Goal: Find contact information: Find contact information

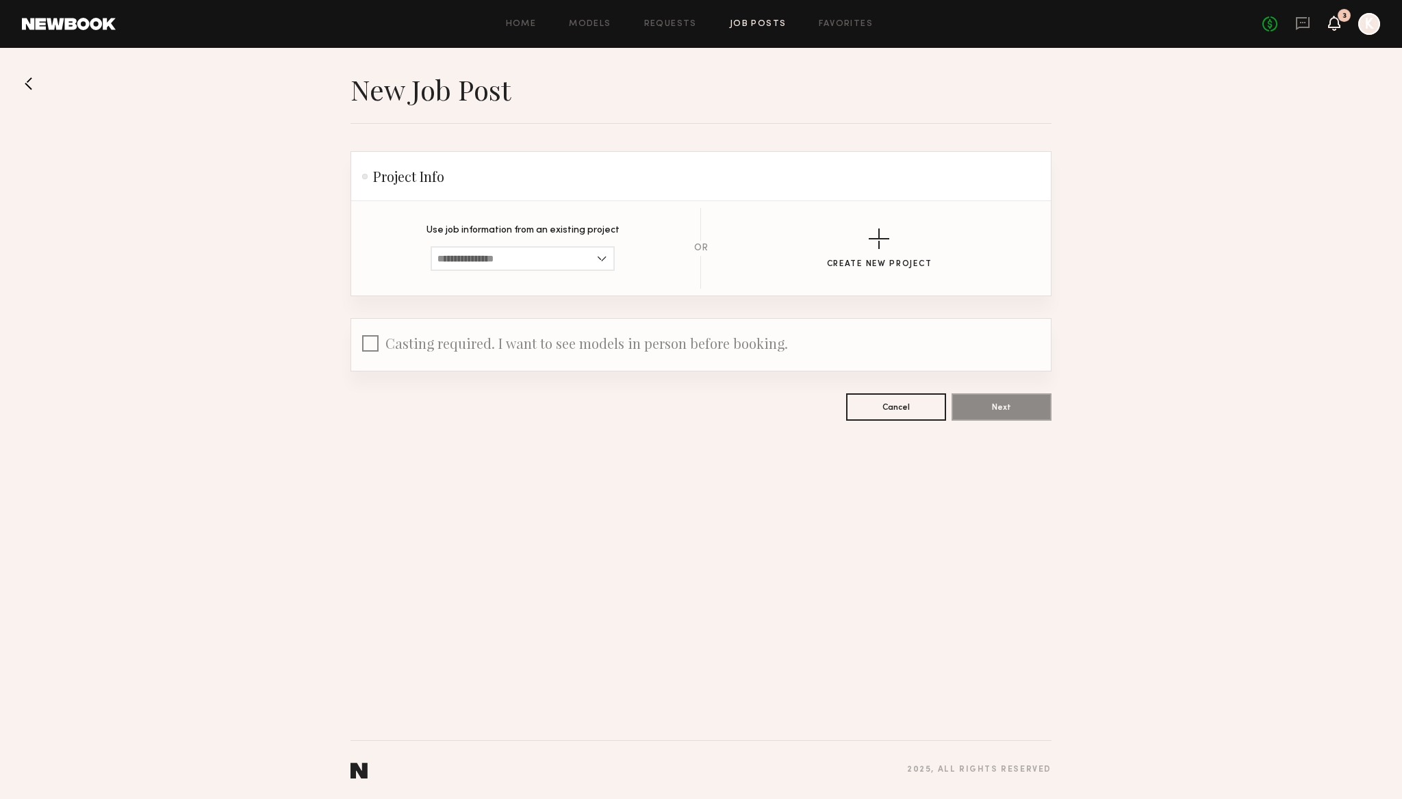
click at [1334, 20] on icon at bounding box center [1333, 23] width 11 height 10
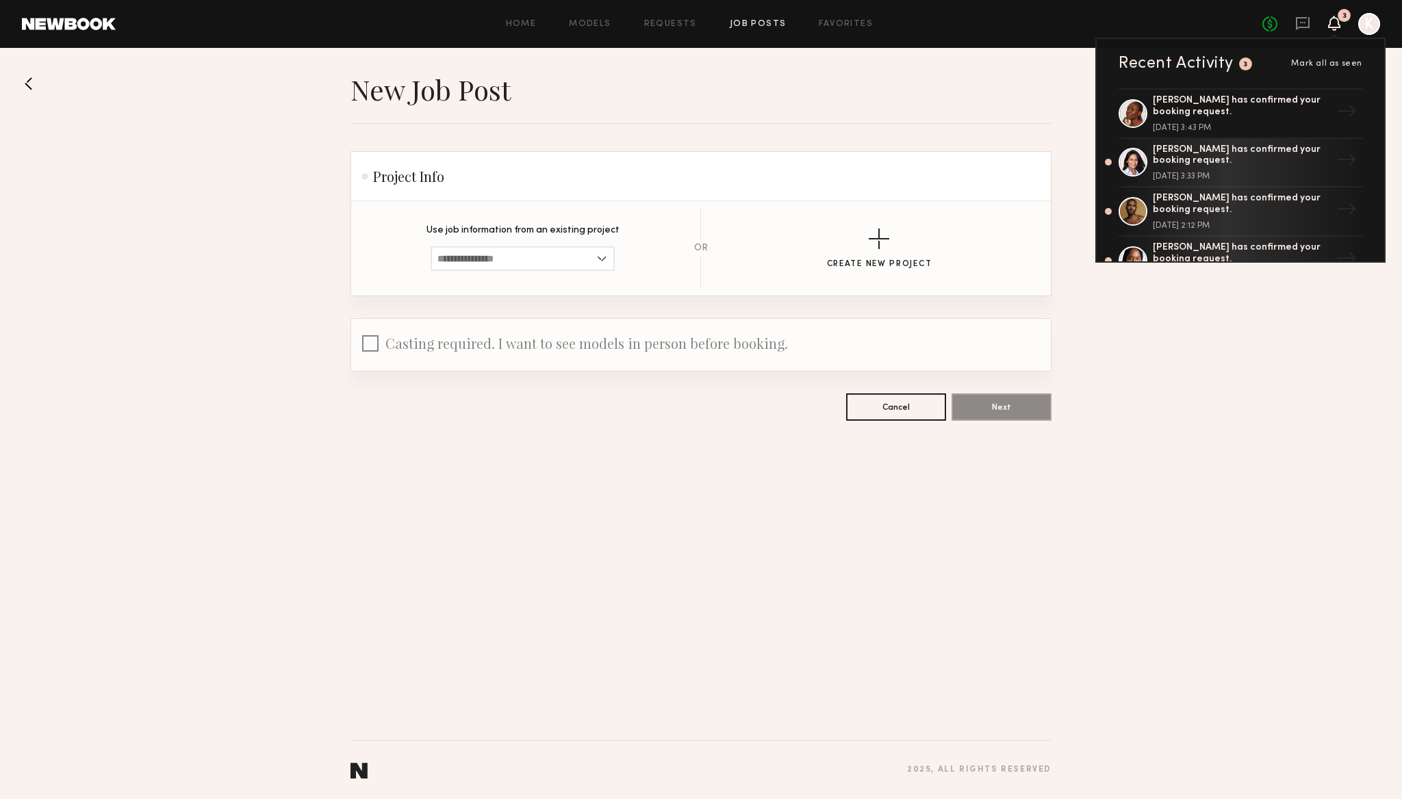
click at [1294, 27] on div "No fees up to $5,000 3 Recent Activity 3 Mark all as seen [PERSON_NAME] has con…" at bounding box center [1321, 24] width 118 height 22
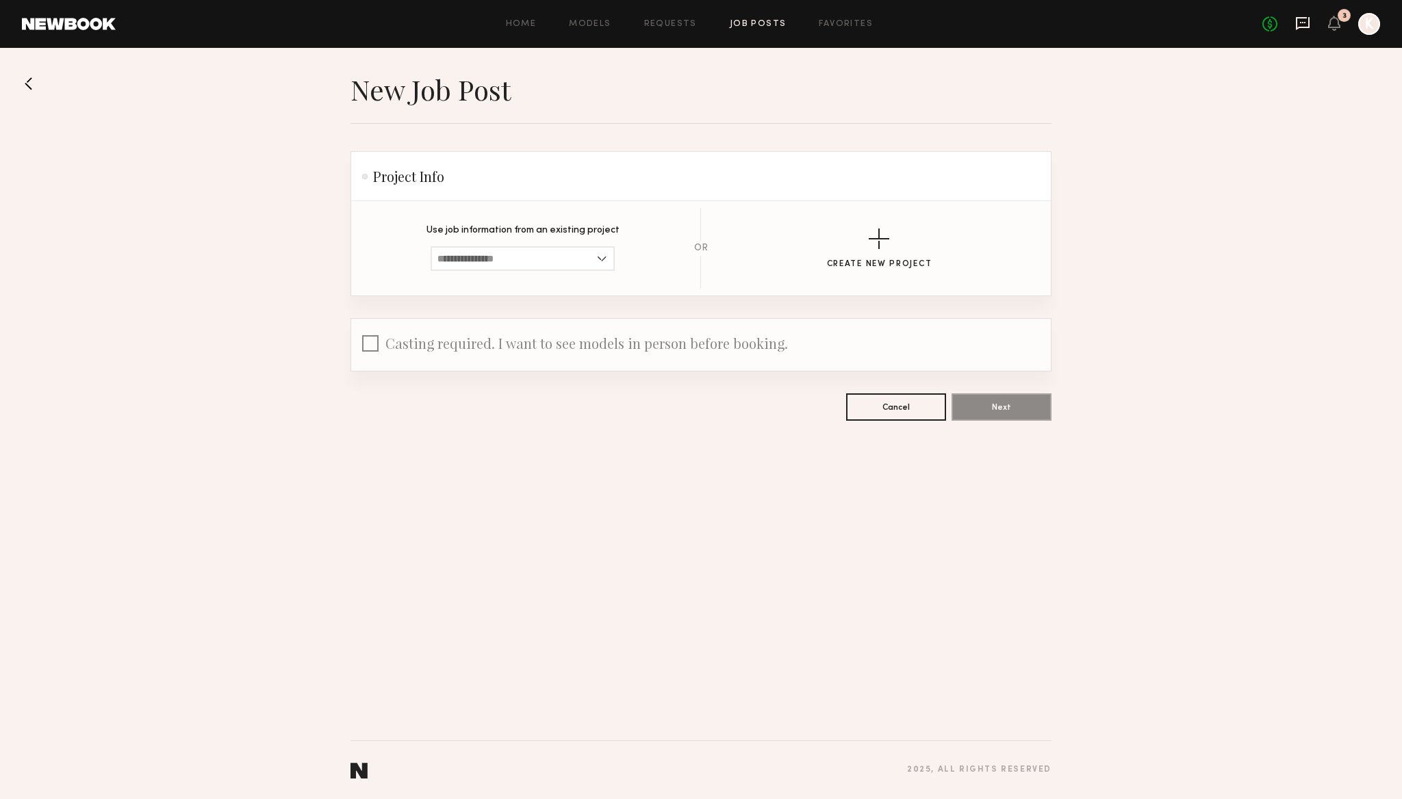
click at [1304, 30] on icon at bounding box center [1302, 23] width 15 height 15
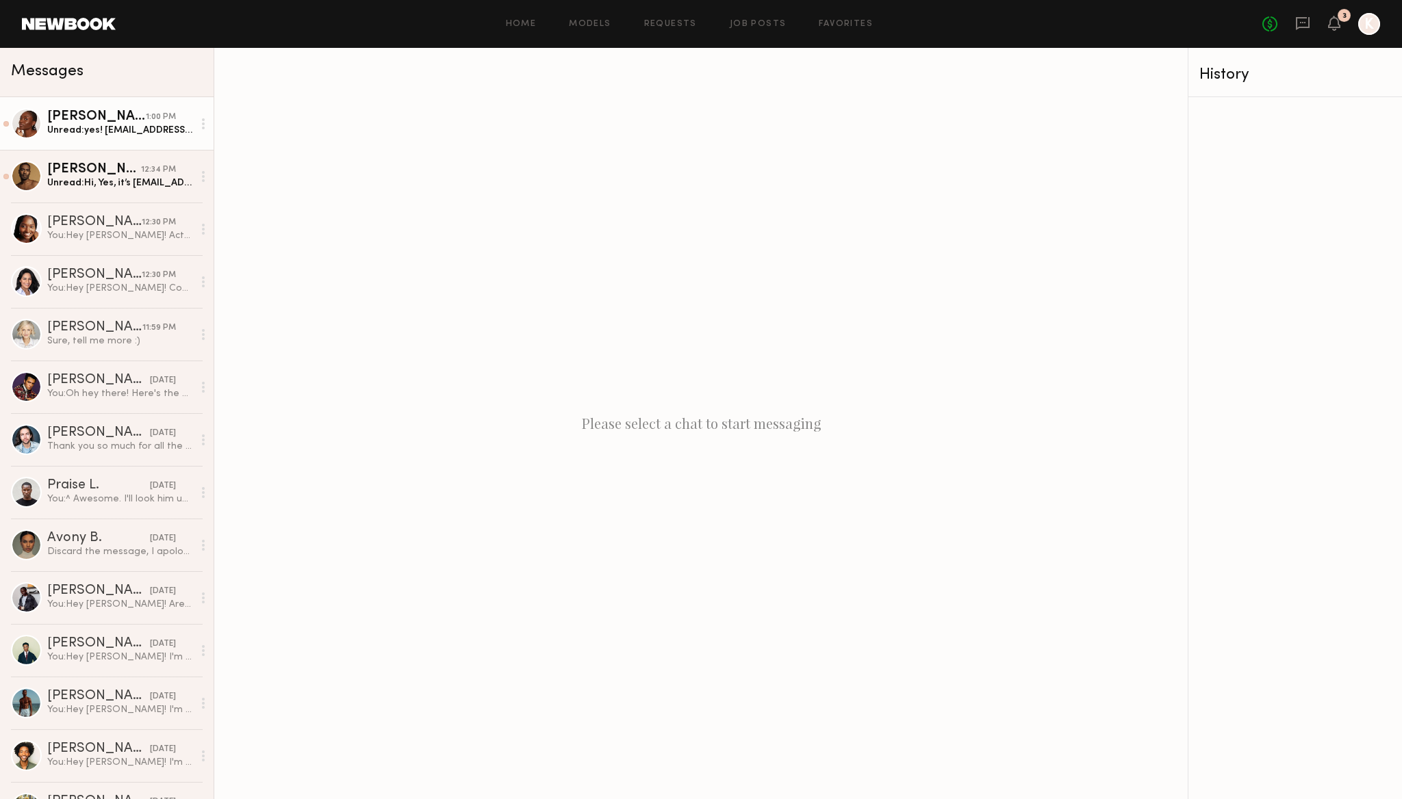
click at [96, 118] on div "[PERSON_NAME]" at bounding box center [96, 117] width 99 height 14
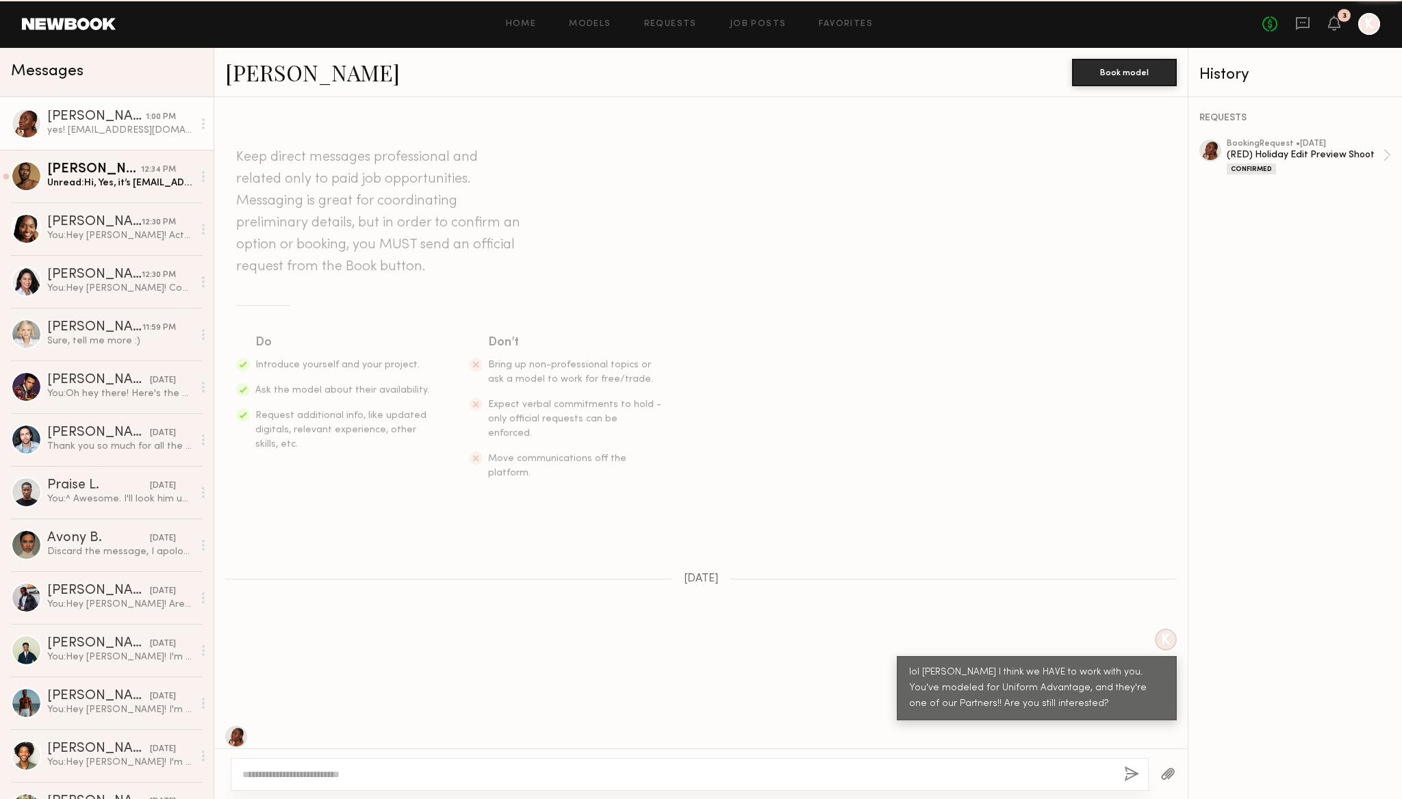
scroll to position [578, 0]
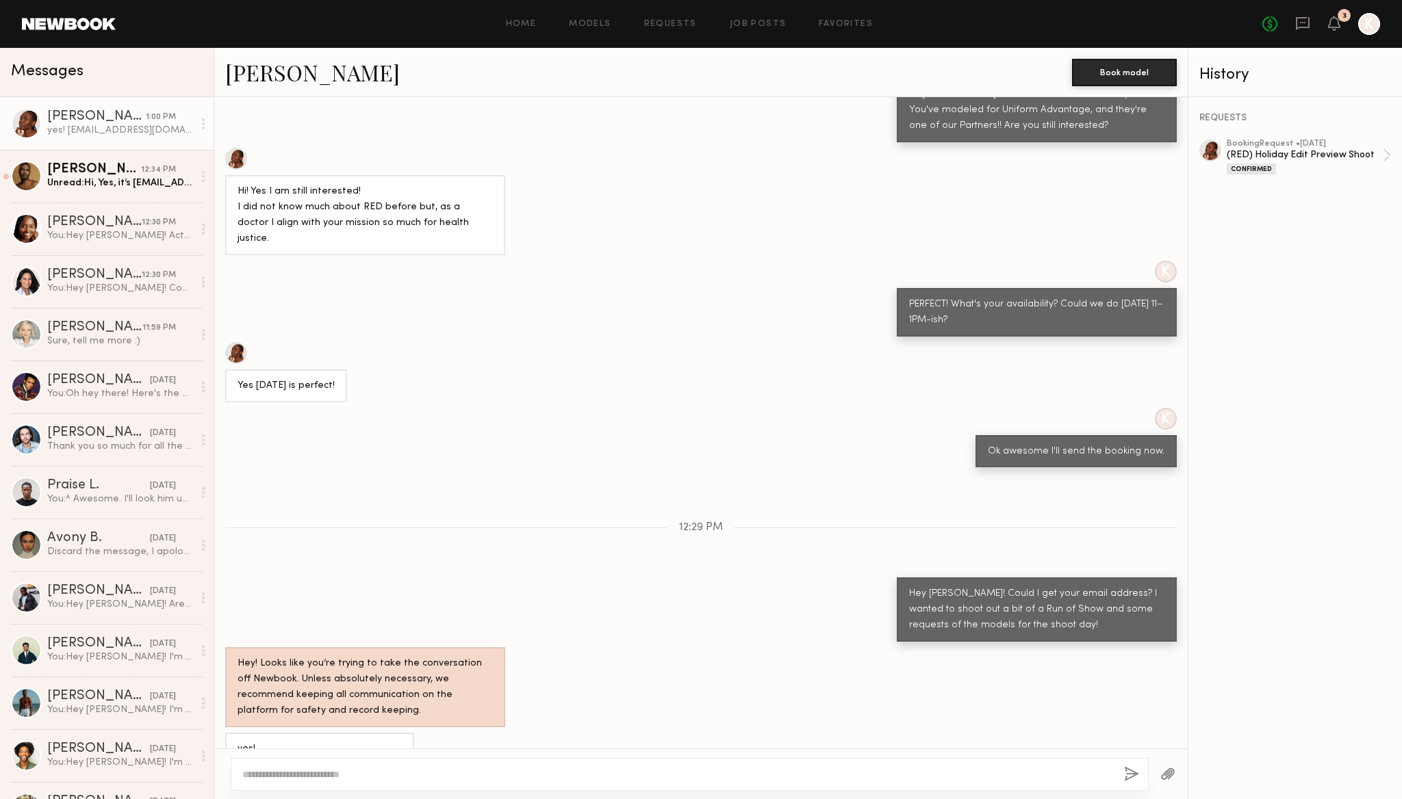
drag, startPoint x: 391, startPoint y: 721, endPoint x: 237, endPoint y: 723, distance: 154.0
click at [237, 733] on div "yes! [EMAIL_ADDRESS][DOMAIN_NAME]" at bounding box center [319, 757] width 189 height 49
copy div "[EMAIL_ADDRESS][DOMAIN_NAME]"
click at [90, 175] on div "[PERSON_NAME]" at bounding box center [94, 170] width 94 height 14
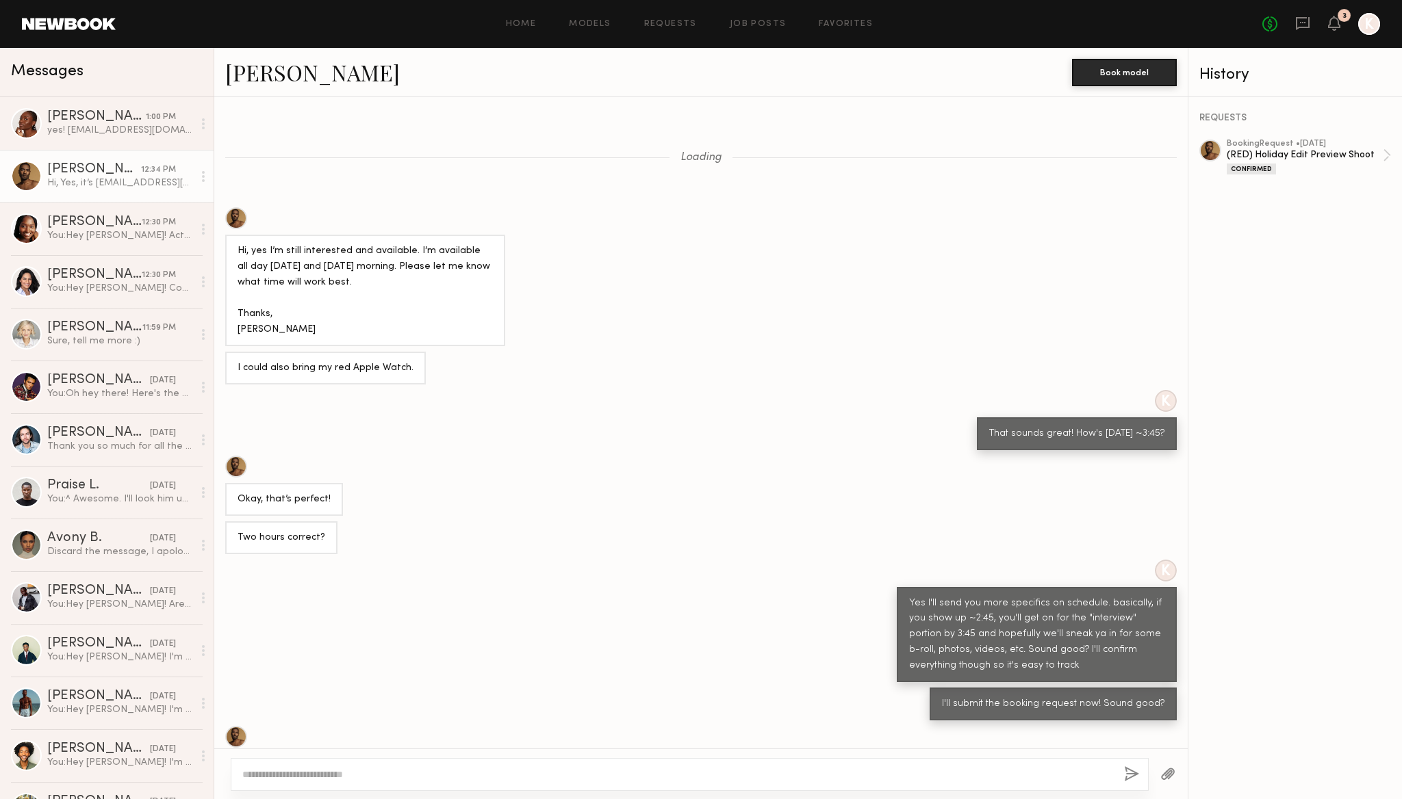
scroll to position [357, 0]
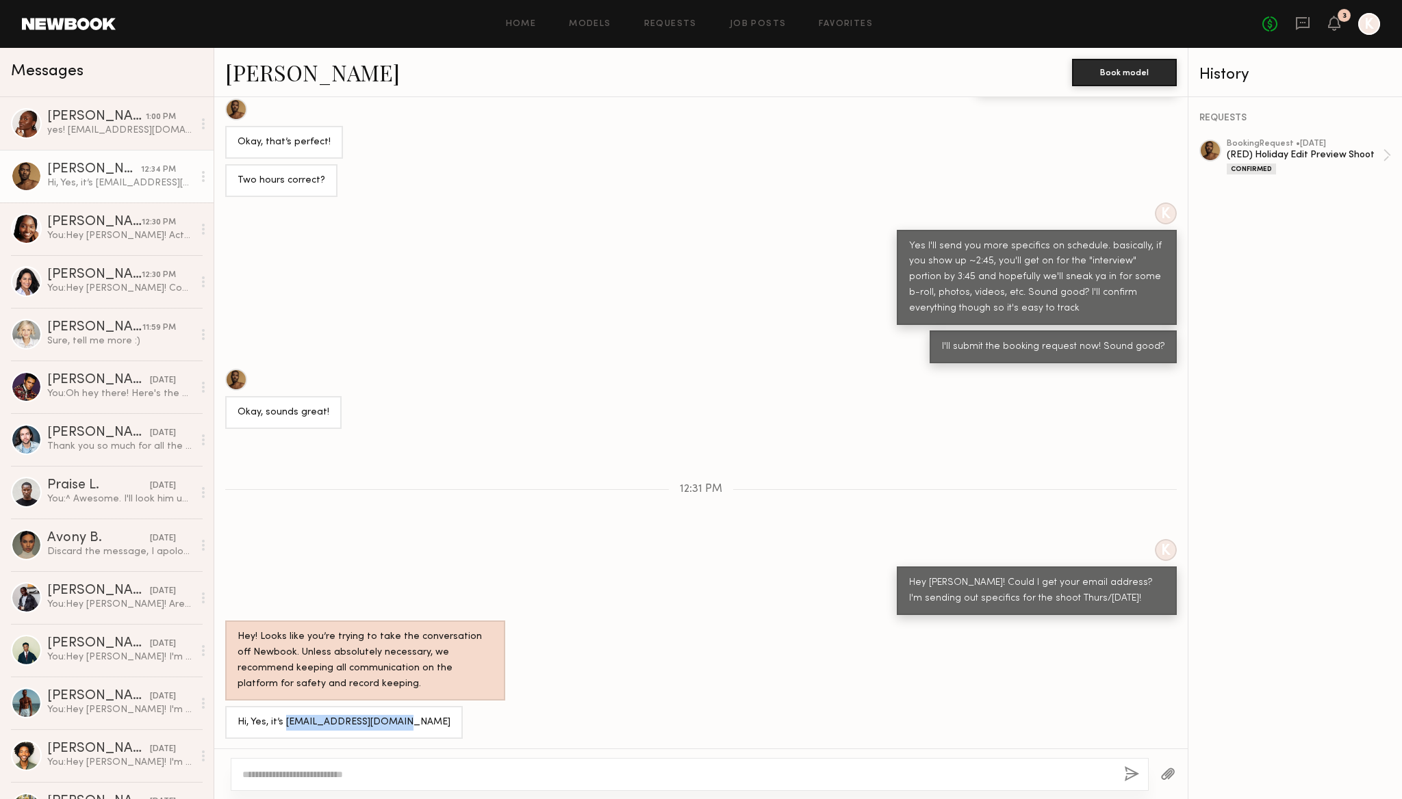
drag, startPoint x: 399, startPoint y: 721, endPoint x: 285, endPoint y: 713, distance: 114.6
click at [285, 715] on div "Hi, Yes, it’s [EMAIL_ADDRESS][DOMAIN_NAME]" at bounding box center [343, 723] width 213 height 16
copy div "[EMAIL_ADDRESS][DOMAIN_NAME]"
click at [1331, 18] on icon at bounding box center [1333, 23] width 11 height 10
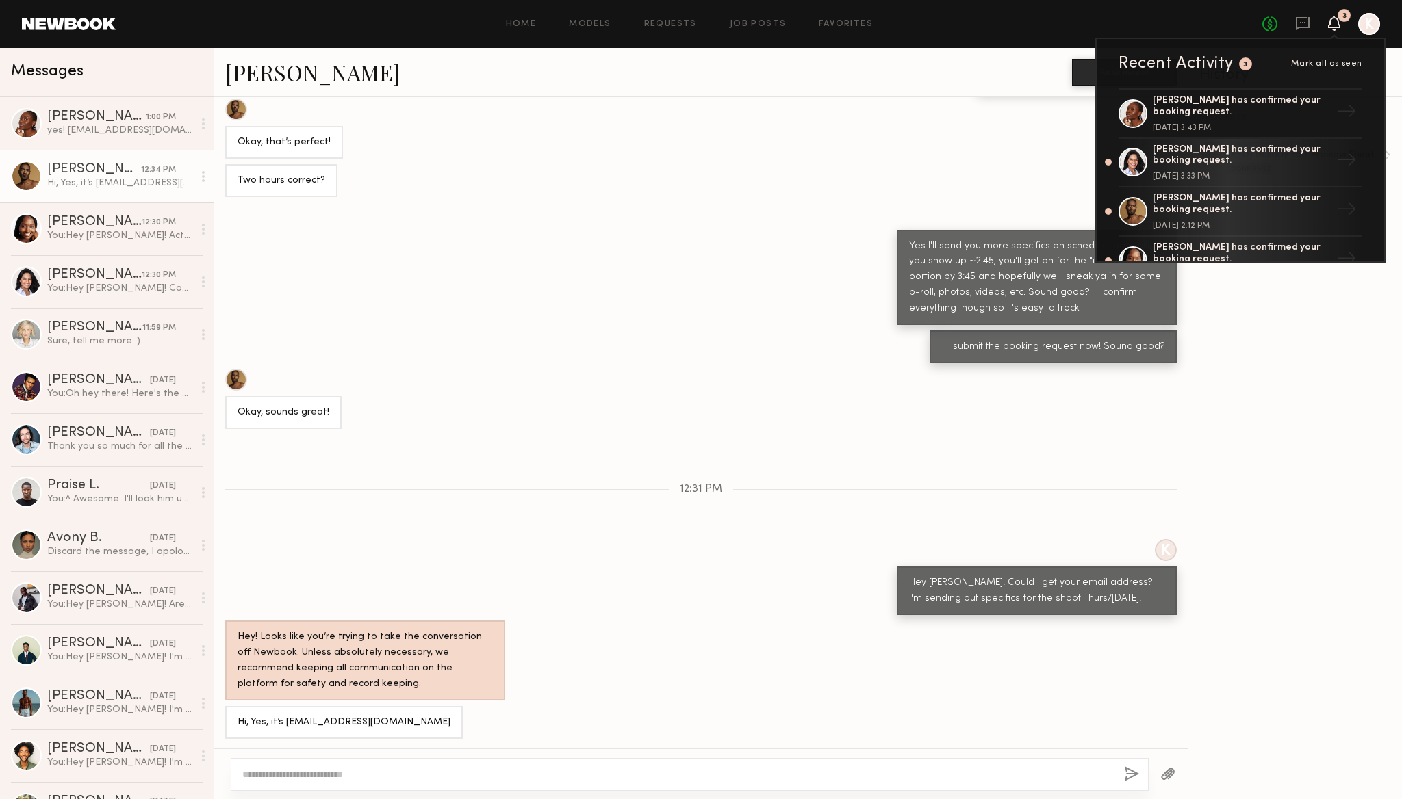
click at [784, 151] on div "Okay, that’s perfect!" at bounding box center [700, 129] width 973 height 60
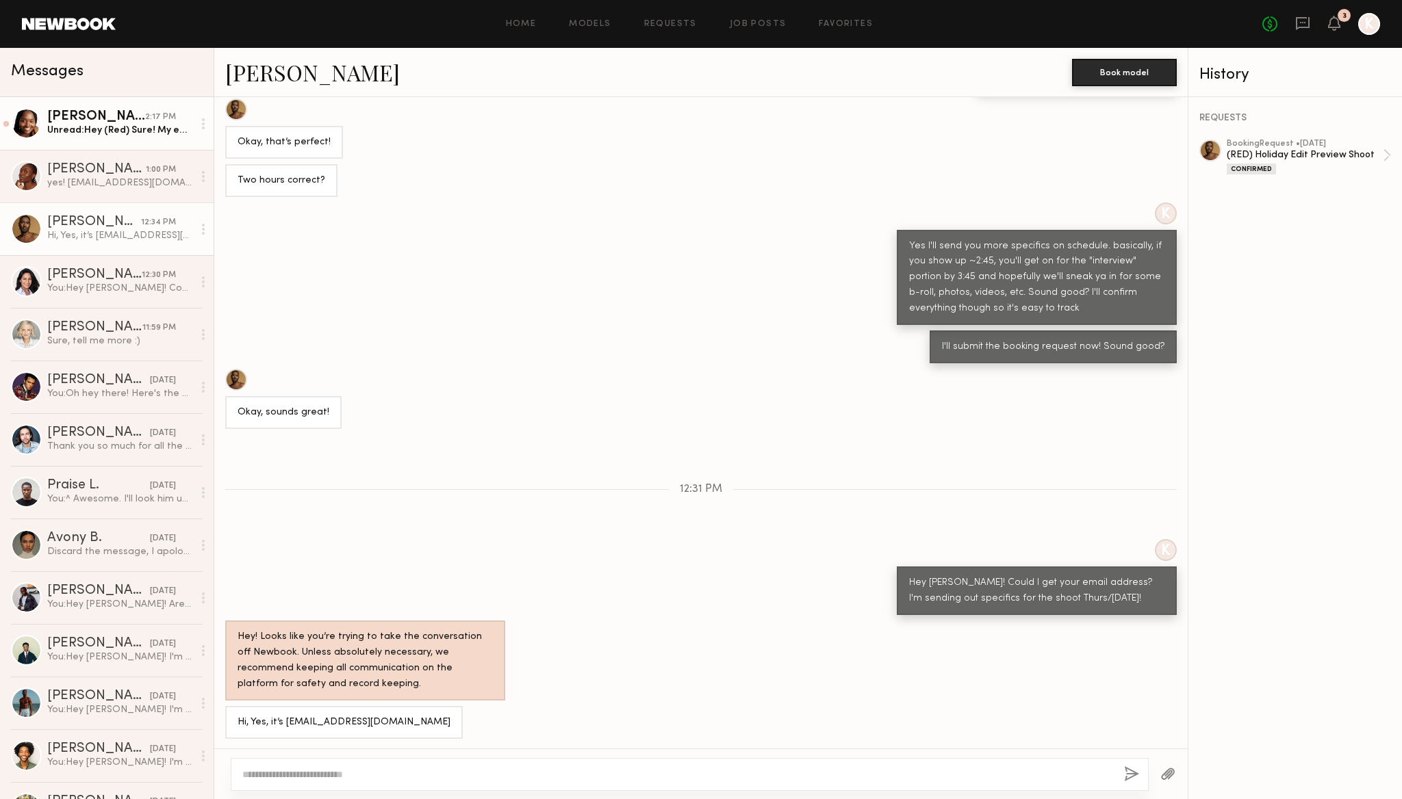
click at [100, 113] on div "[PERSON_NAME]" at bounding box center [96, 117] width 98 height 14
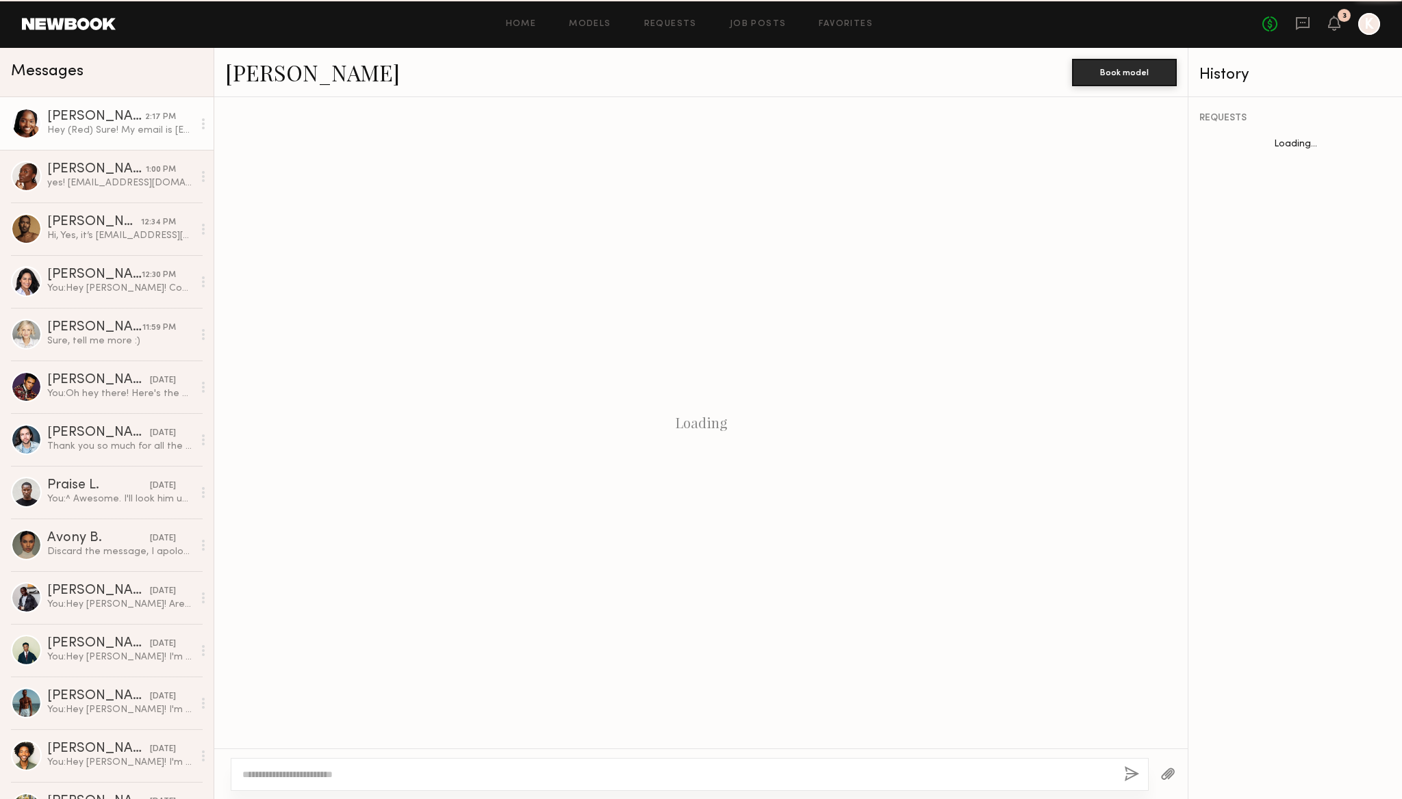
scroll to position [432, 0]
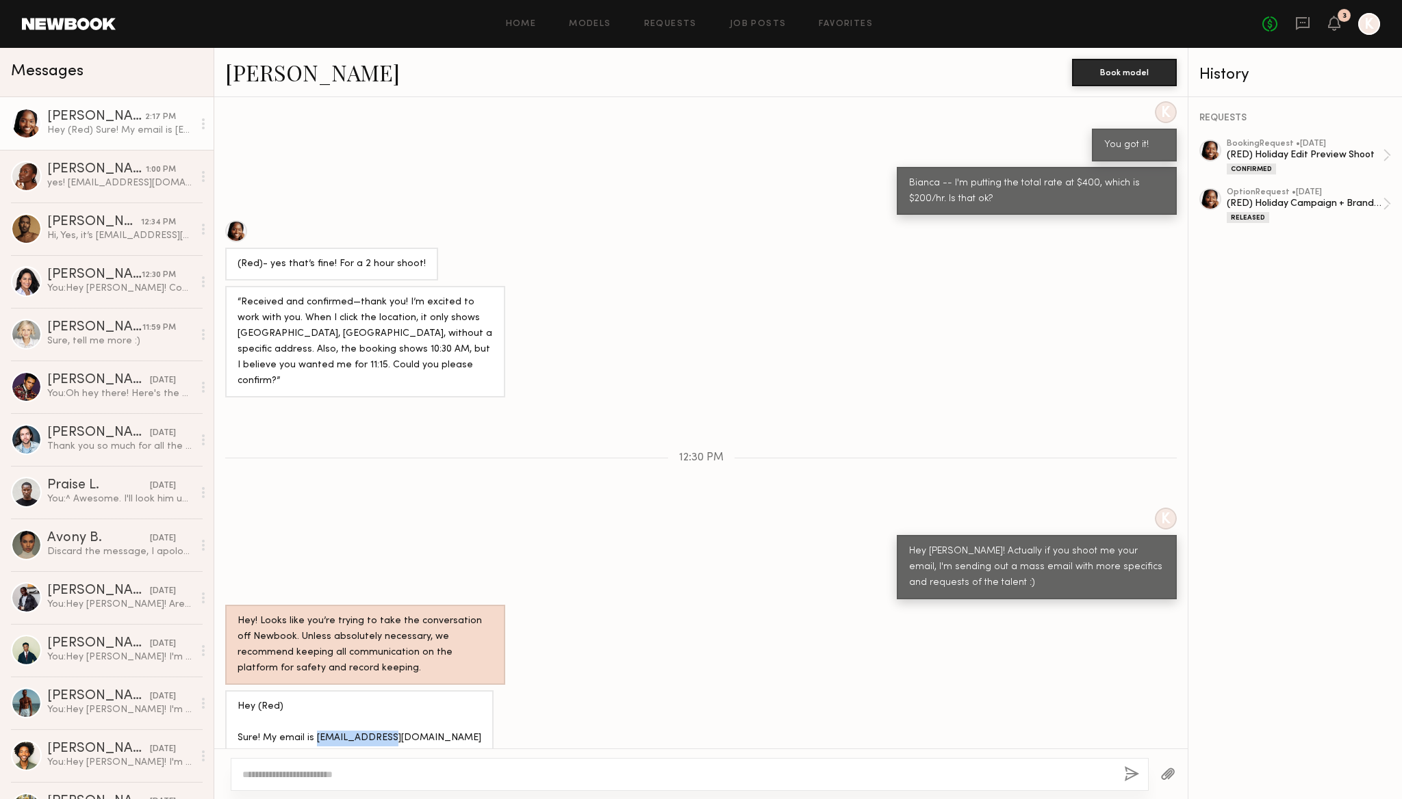
drag, startPoint x: 313, startPoint y: 720, endPoint x: 412, endPoint y: 720, distance: 98.6
click at [412, 720] on div "Hey (Red) Sure! My email is [EMAIL_ADDRESS][DOMAIN_NAME]" at bounding box center [700, 723] width 973 height 64
copy div "[EMAIL_ADDRESS][DOMAIN_NAME]"
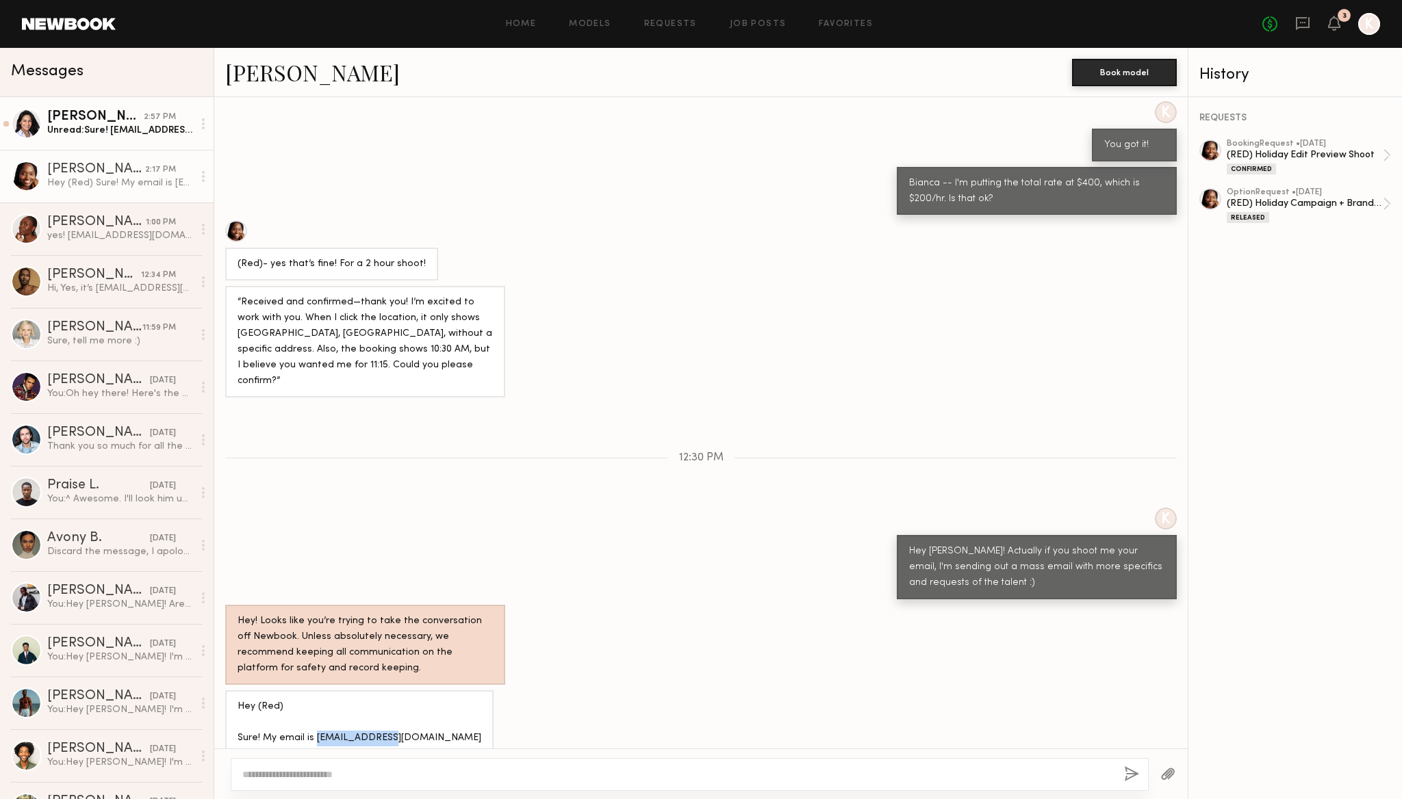
click at [97, 137] on link "[PERSON_NAME] 2:57 PM Unread: Sure! [EMAIL_ADDRESS][DOMAIN_NAME]" at bounding box center [107, 123] width 214 height 53
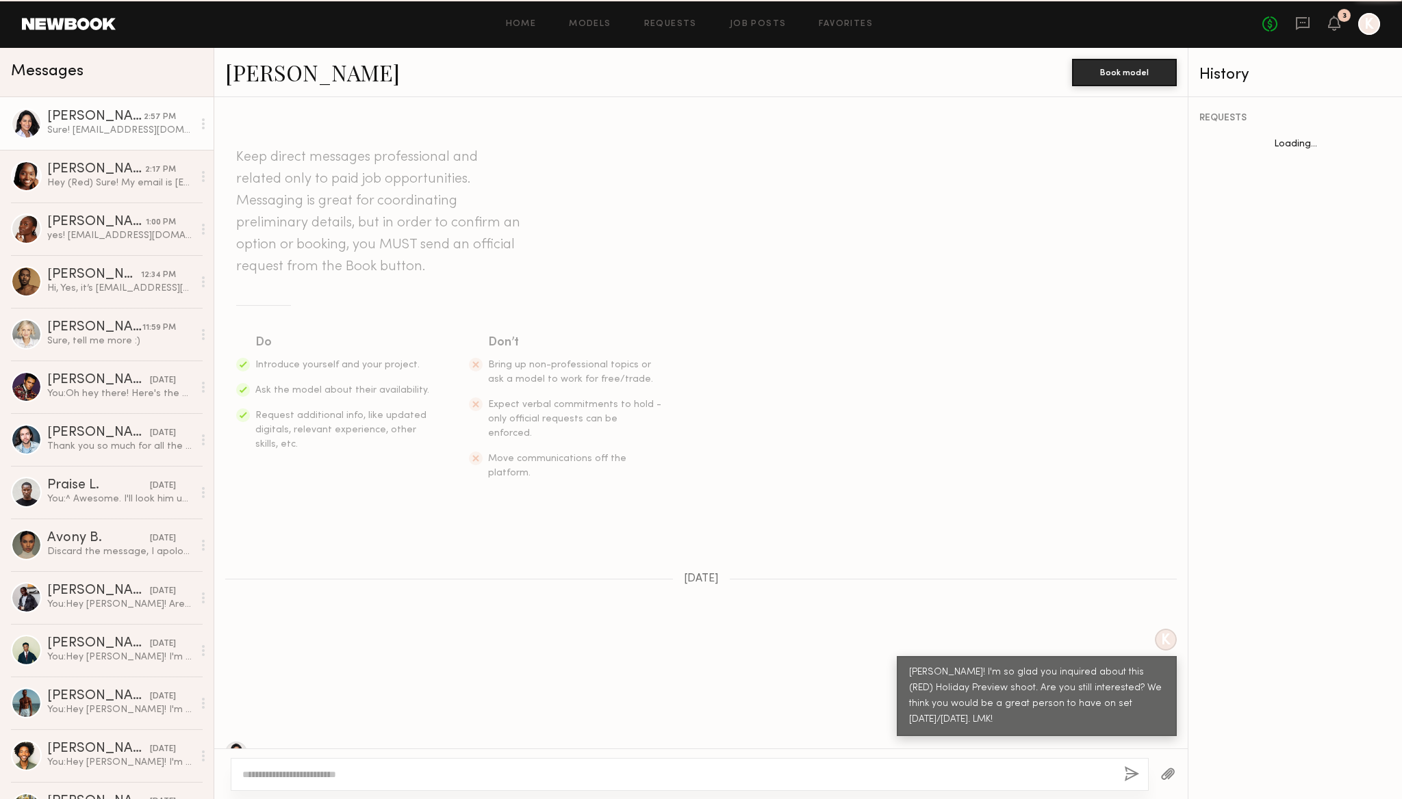
scroll to position [725, 0]
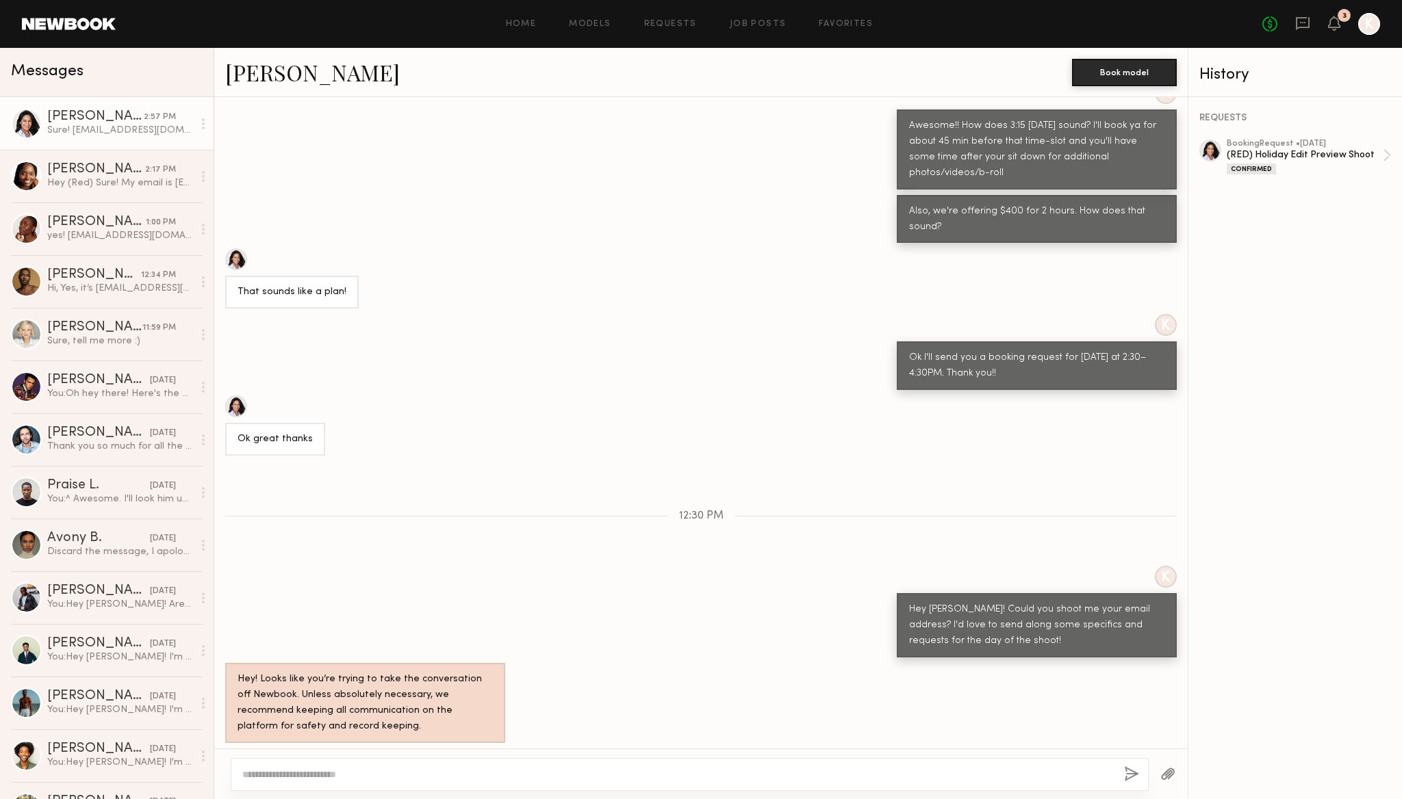
drag, startPoint x: 368, startPoint y: 721, endPoint x: 263, endPoint y: 721, distance: 104.7
click at [263, 758] on div "Sure! [EMAIL_ADDRESS][DOMAIN_NAME]" at bounding box center [332, 766] width 190 height 16
copy div "[EMAIL_ADDRESS][DOMAIN_NAME]"
